Goal: Information Seeking & Learning: Learn about a topic

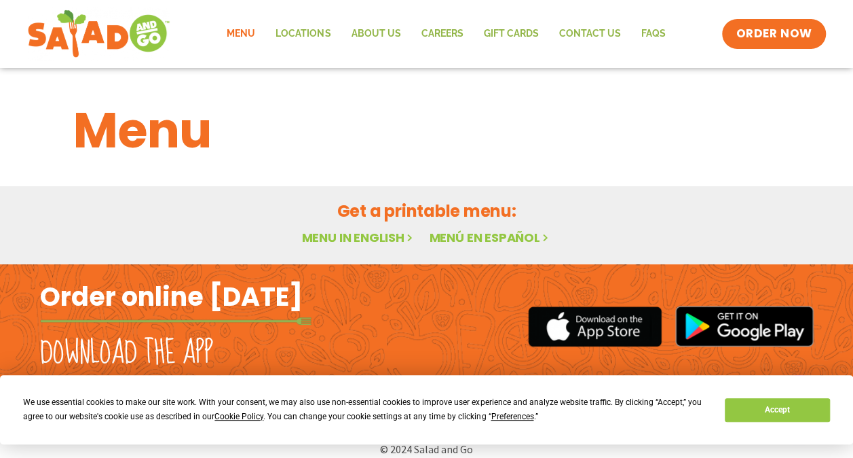
scroll to position [14, 0]
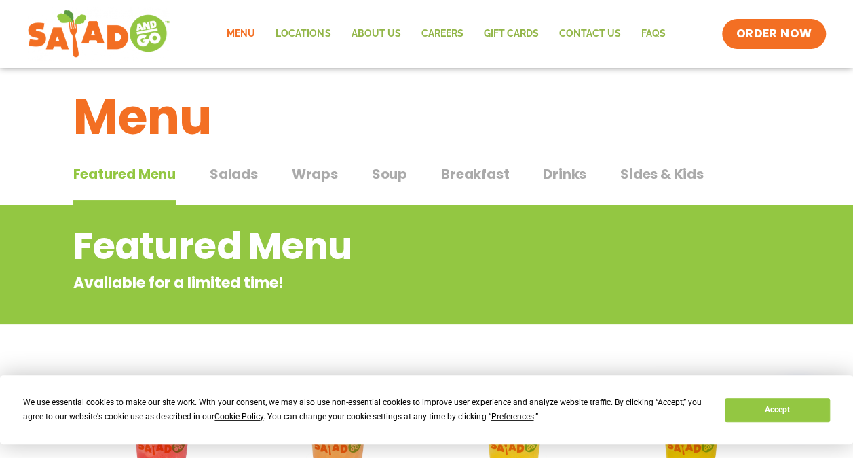
click at [239, 29] on link "Menu" at bounding box center [241, 33] width 49 height 31
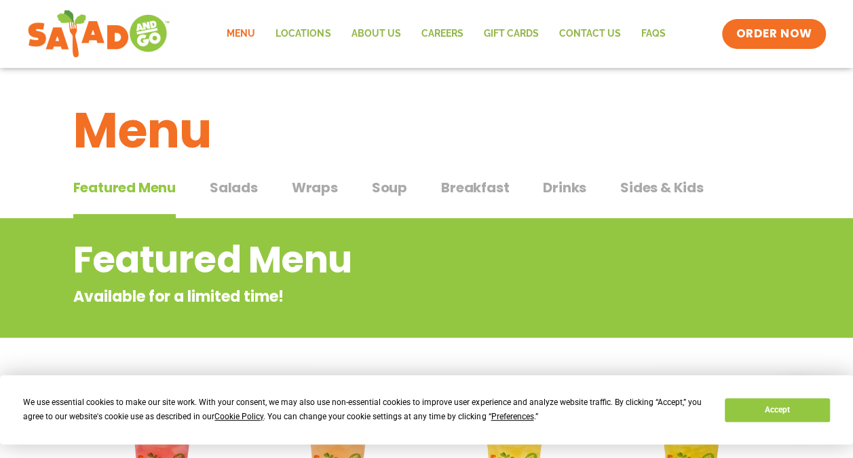
click at [220, 181] on span "Salads" at bounding box center [234, 187] width 48 height 20
